Goal: Information Seeking & Learning: Learn about a topic

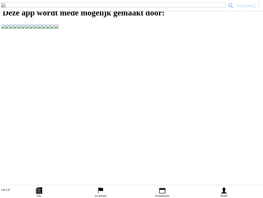
click at [249, 8] on span "Inchecken" at bounding box center [246, 5] width 17 height 5
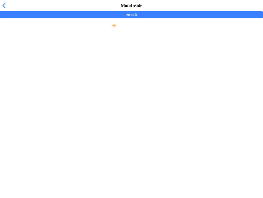
click at [6, 10] on span "button" at bounding box center [4, 6] width 6 height 8
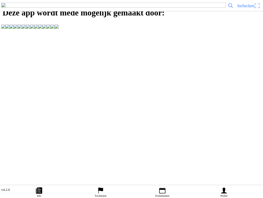
click at [163, 189] on icon "calendar" at bounding box center [163, 190] width 8 height 8
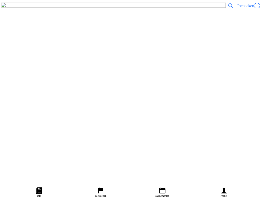
scroll to position [1671, 0]
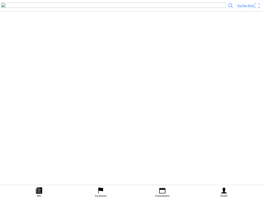
click at [209, 99] on div "[DATE] 08:00 - [DATE] 17:00 Motorcross Made [DATE]&[DATE] DVO (door vrienden op…" at bounding box center [131, 71] width 263 height 56
